Goal: Information Seeking & Learning: Learn about a topic

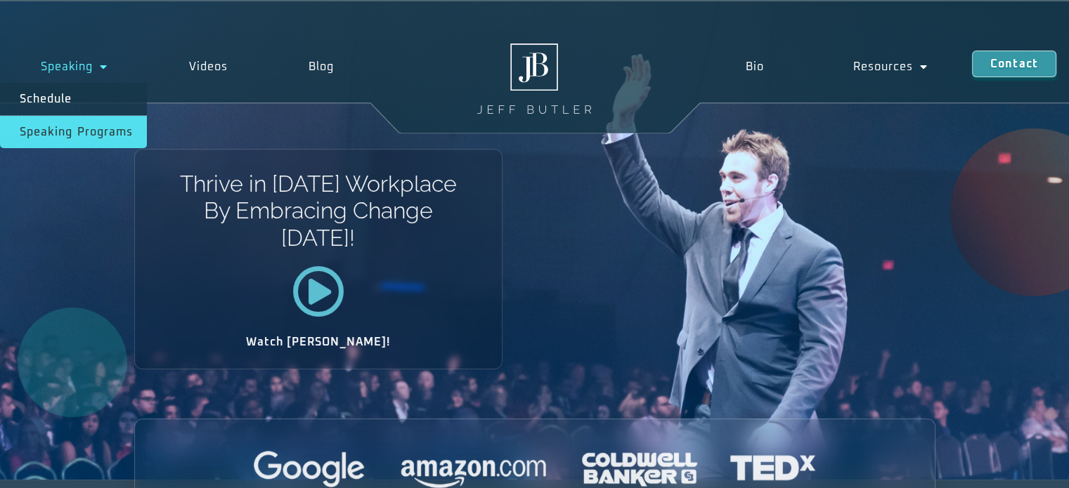
click at [87, 131] on link "Speaking Programs" at bounding box center [73, 132] width 147 height 32
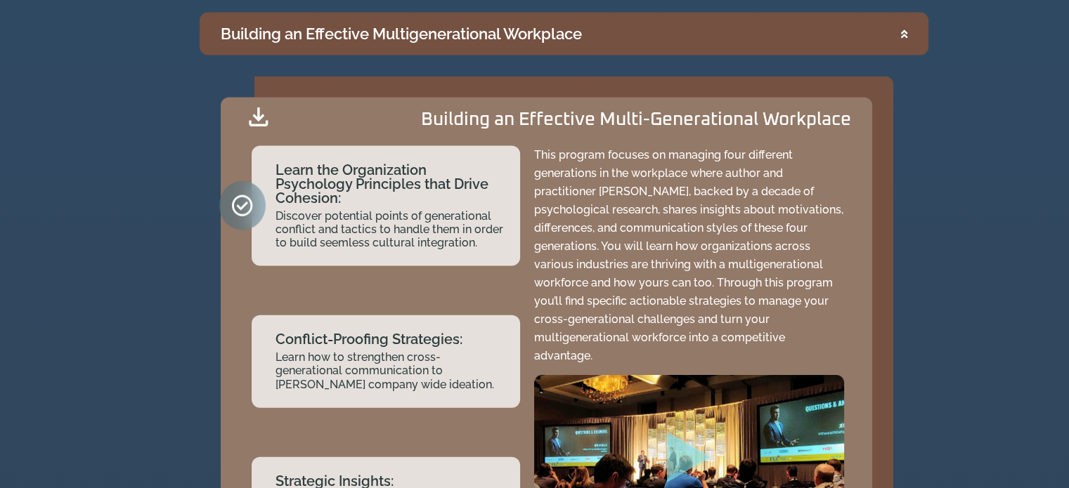
scroll to position [3045, 0]
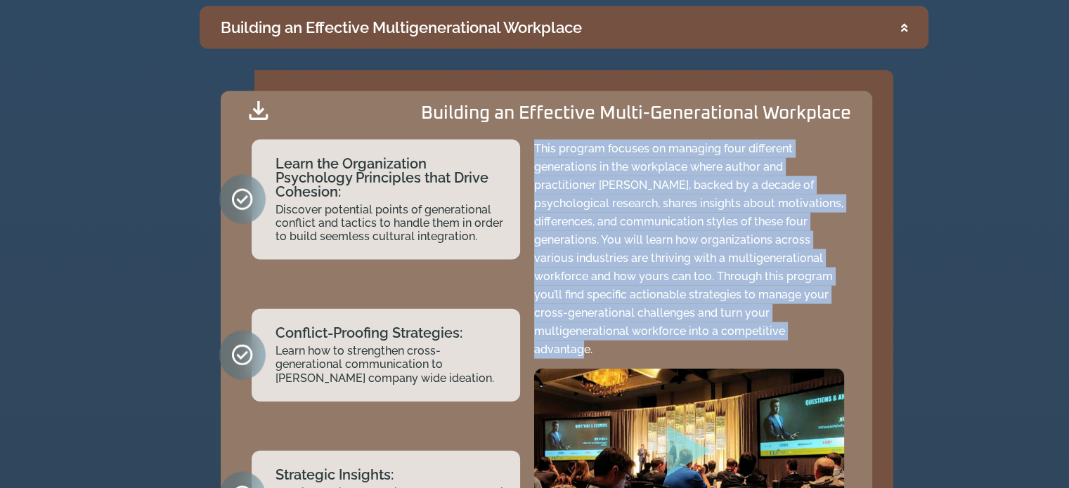
drag, startPoint x: 534, startPoint y: 143, endPoint x: 863, endPoint y: 325, distance: 376.2
click at [863, 325] on div "Building an Effective Multi-Generational Workplace Learn the Organization Psych…" at bounding box center [546, 352] width 651 height 523
copy p "This program focuses on managing four different generations in the workplace wh…"
